Goal: Task Accomplishment & Management: Use online tool/utility

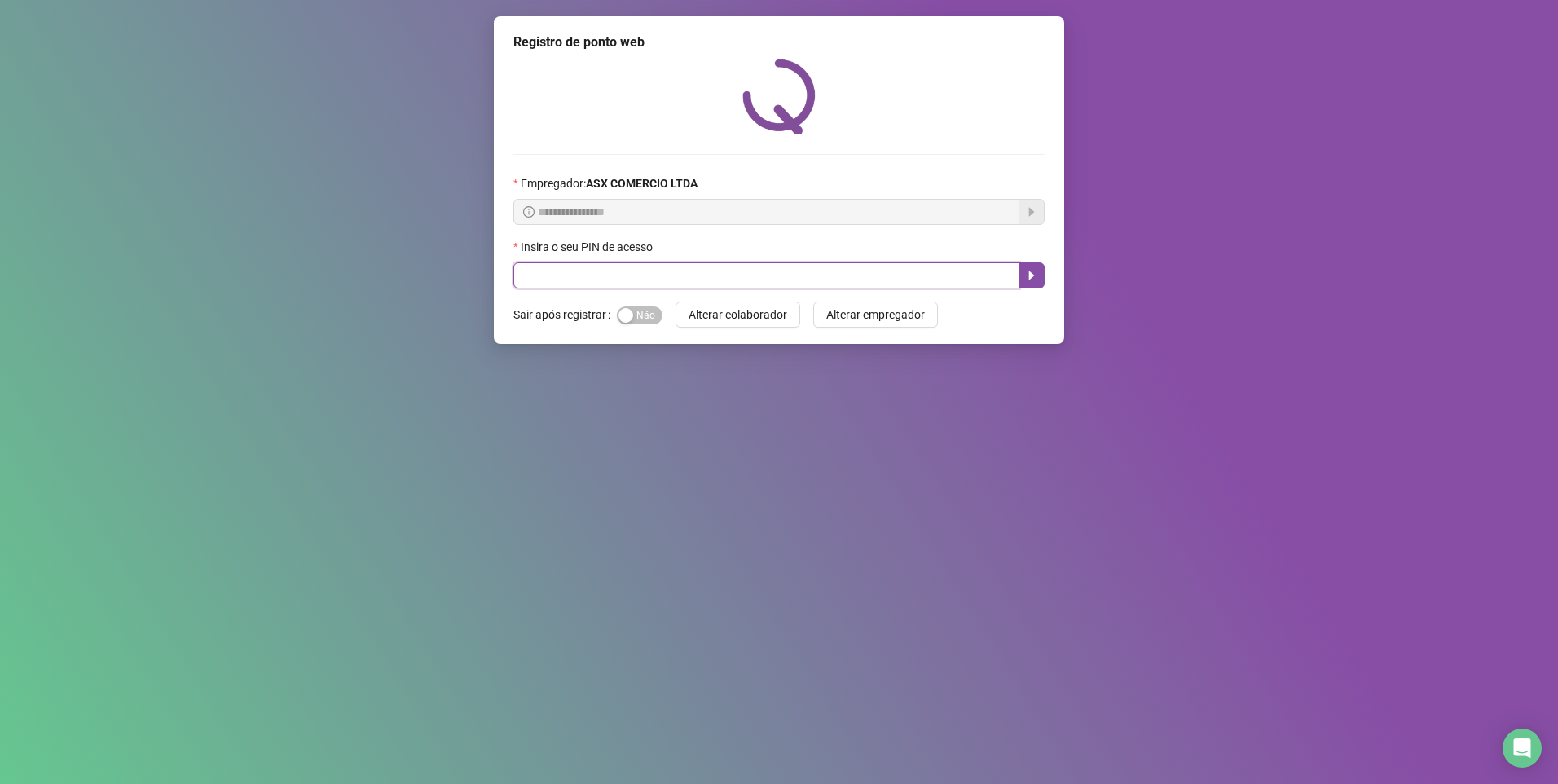
click at [560, 267] on input "text" at bounding box center [766, 274] width 506 height 26
type input "*****"
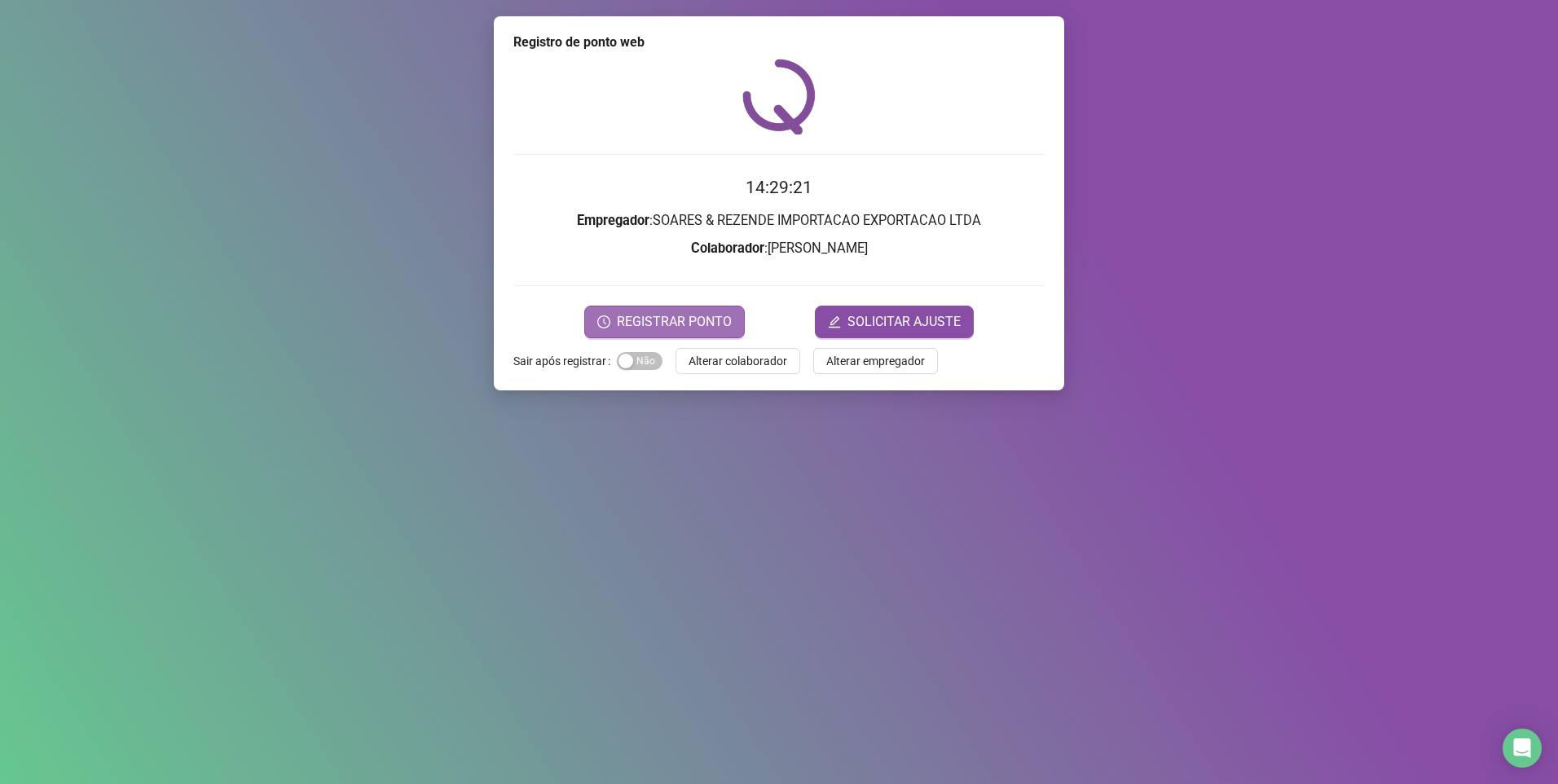
click at [689, 325] on span "REGISTRAR PONTO" at bounding box center [673, 322] width 115 height 19
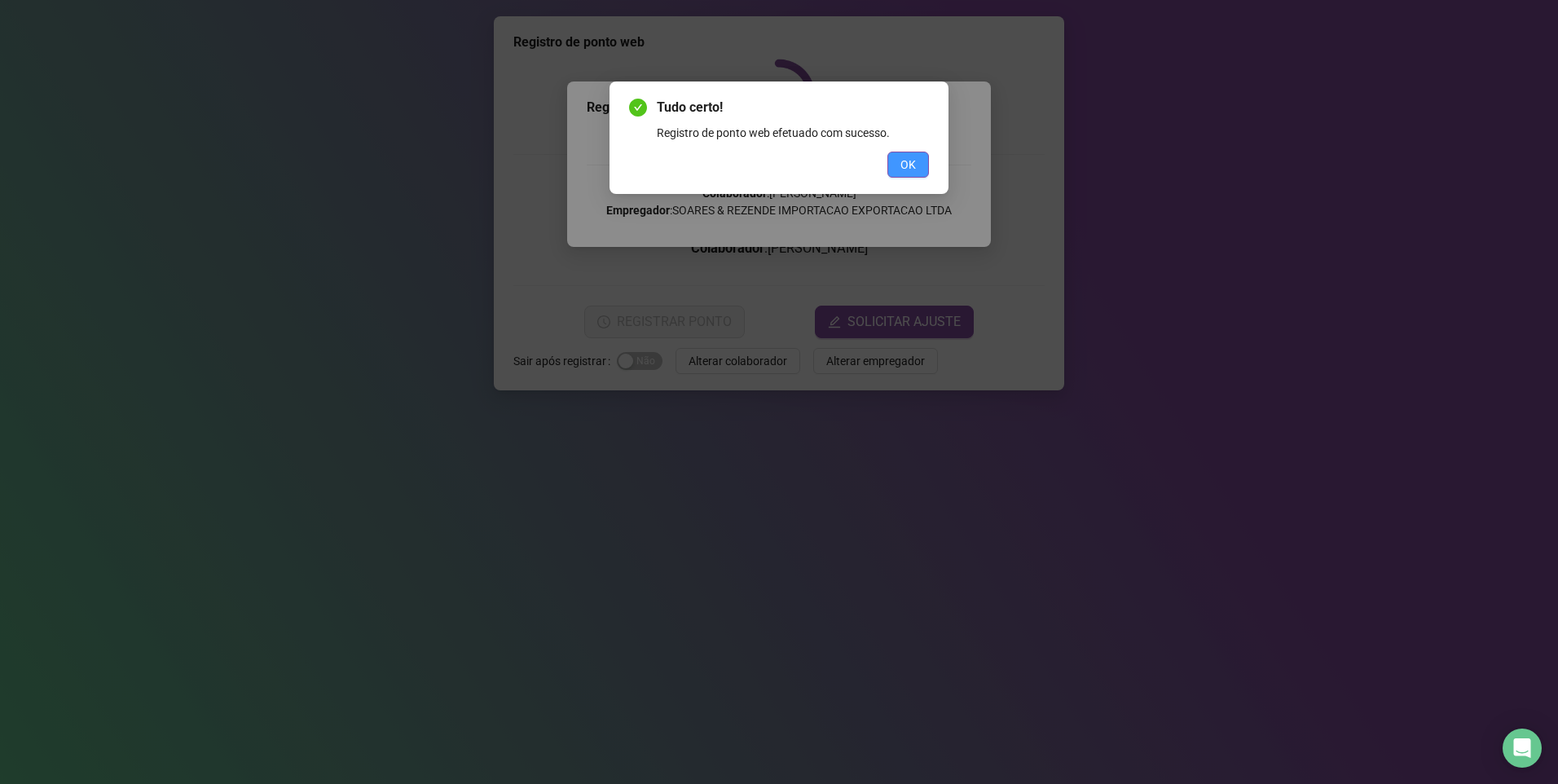
click at [924, 156] on button "OK" at bounding box center [908, 164] width 41 height 26
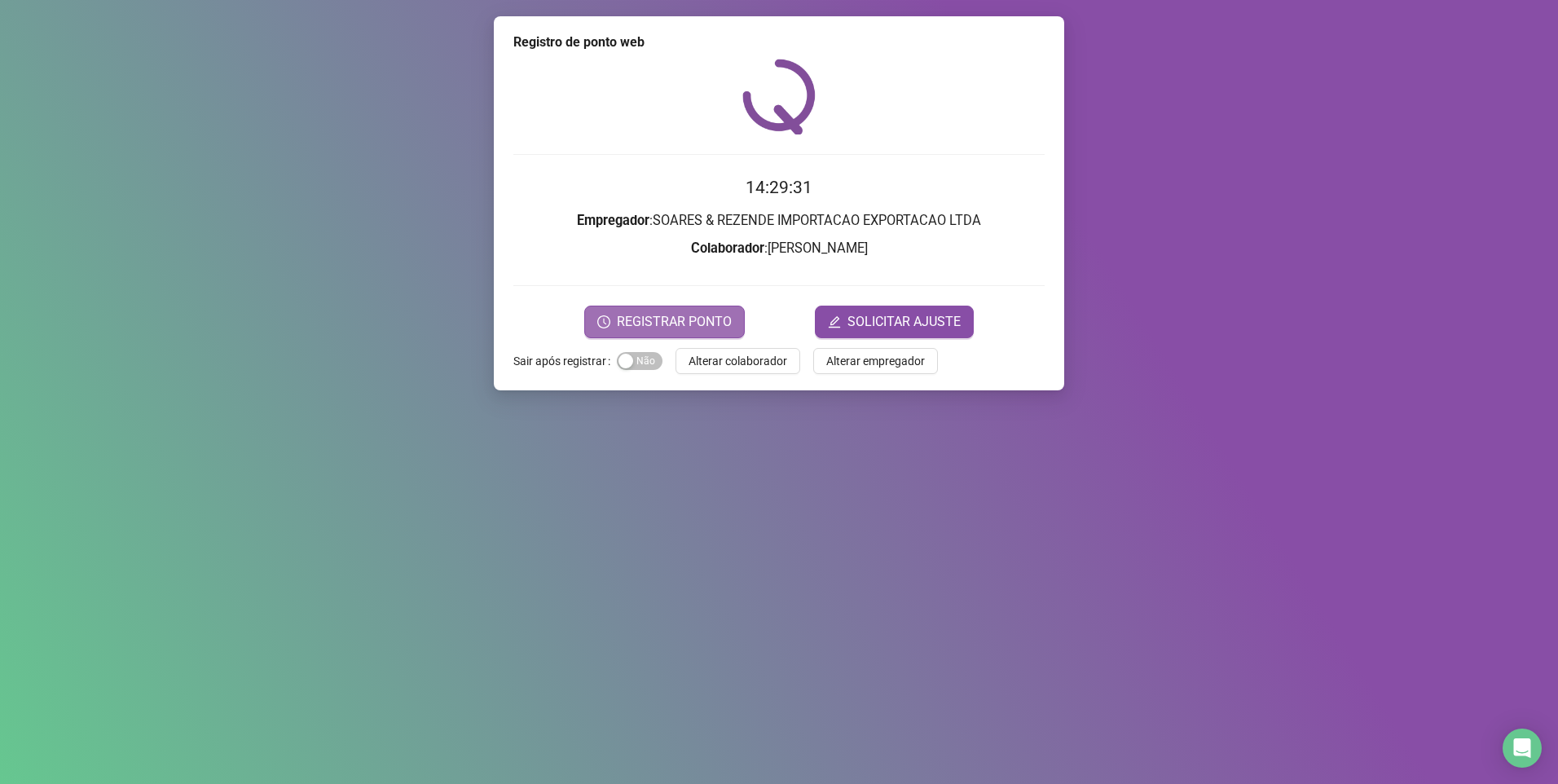
click at [684, 320] on span "REGISTRAR PONTO" at bounding box center [673, 322] width 115 height 19
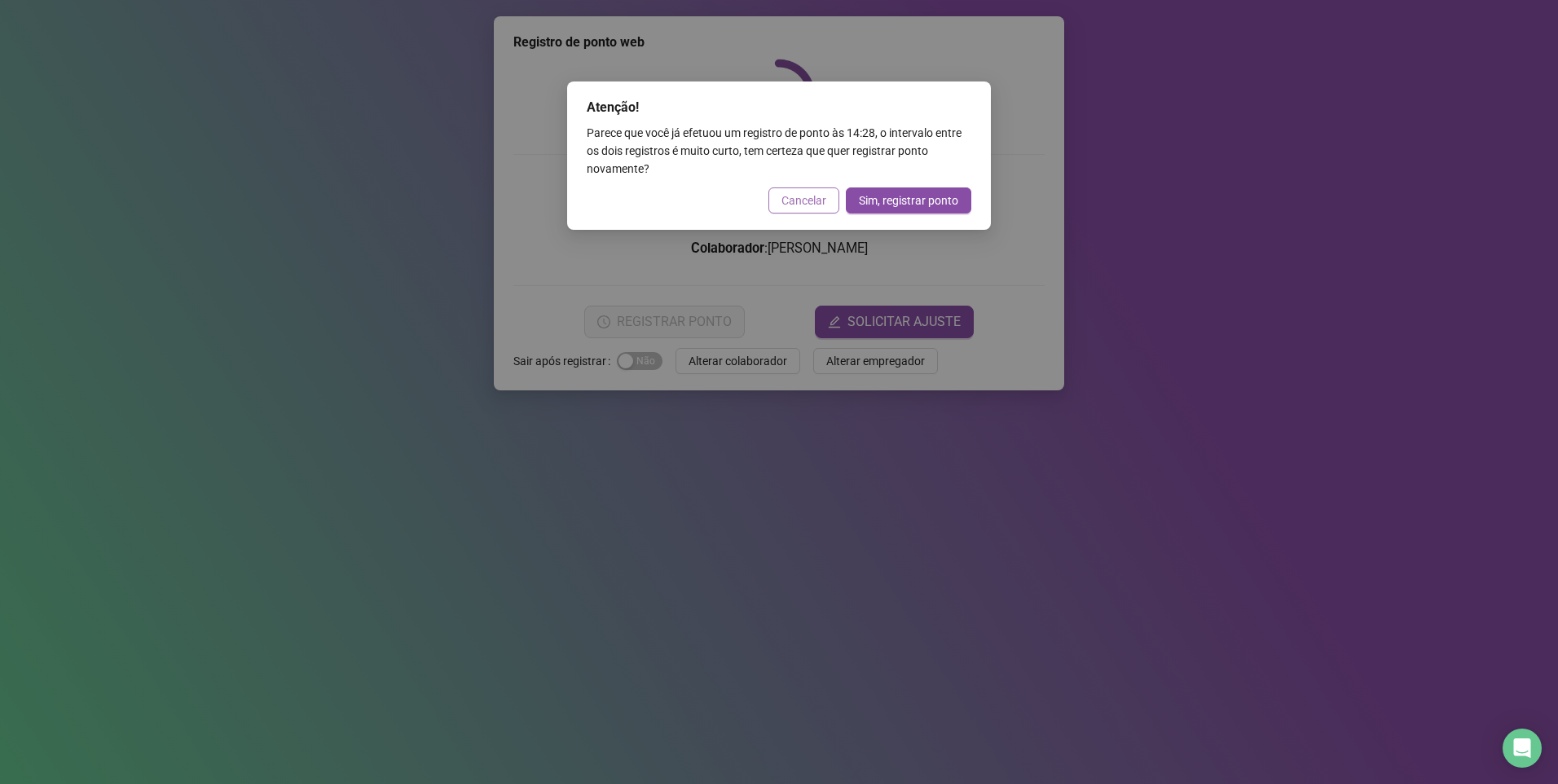
click at [793, 193] on span "Cancelar" at bounding box center [804, 200] width 45 height 18
